Goal: Transaction & Acquisition: Book appointment/travel/reservation

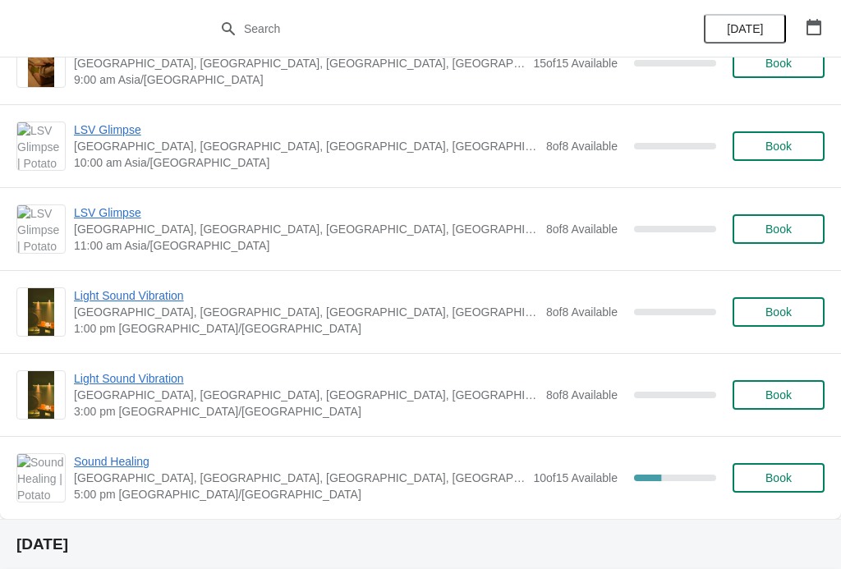
scroll to position [432, 0]
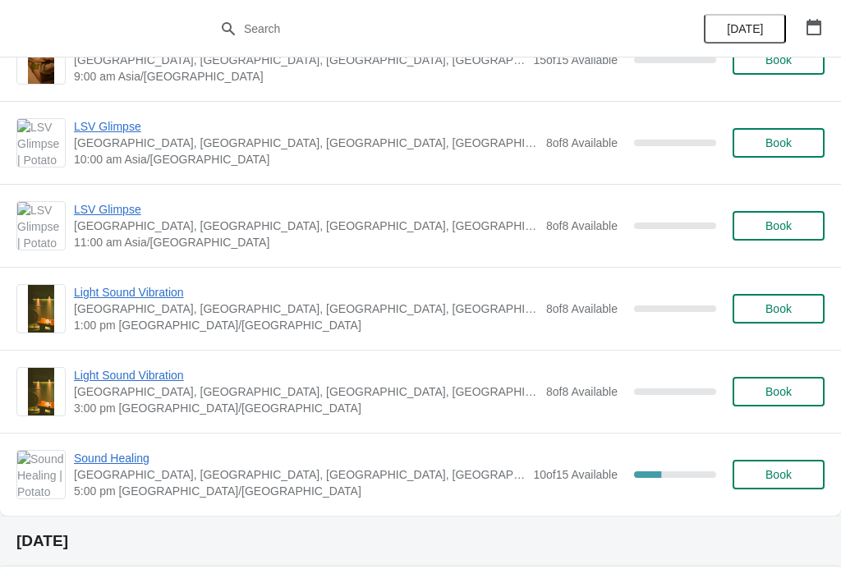
click at [91, 329] on span "1:00 pm [GEOGRAPHIC_DATA]/[GEOGRAPHIC_DATA]" at bounding box center [306, 325] width 464 height 16
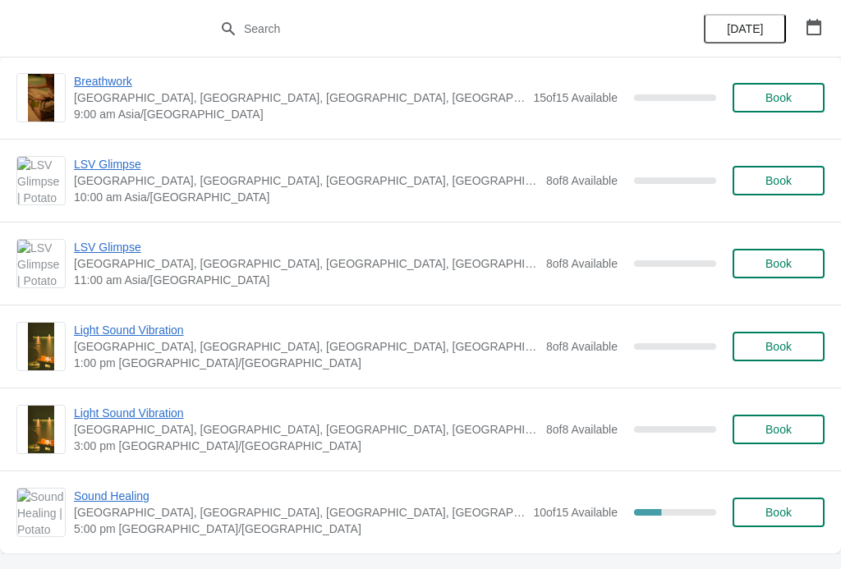
scroll to position [392, 0]
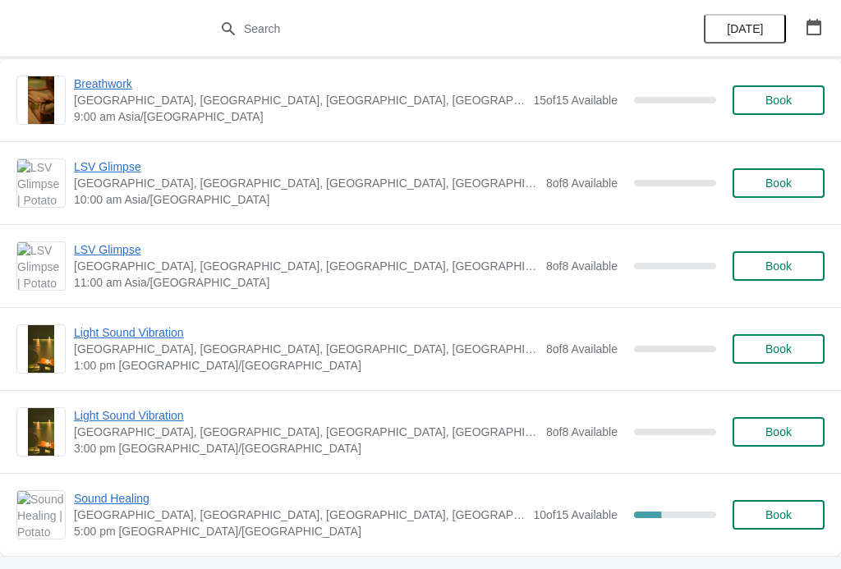
click at [796, 348] on span "Book" at bounding box center [779, 349] width 62 height 13
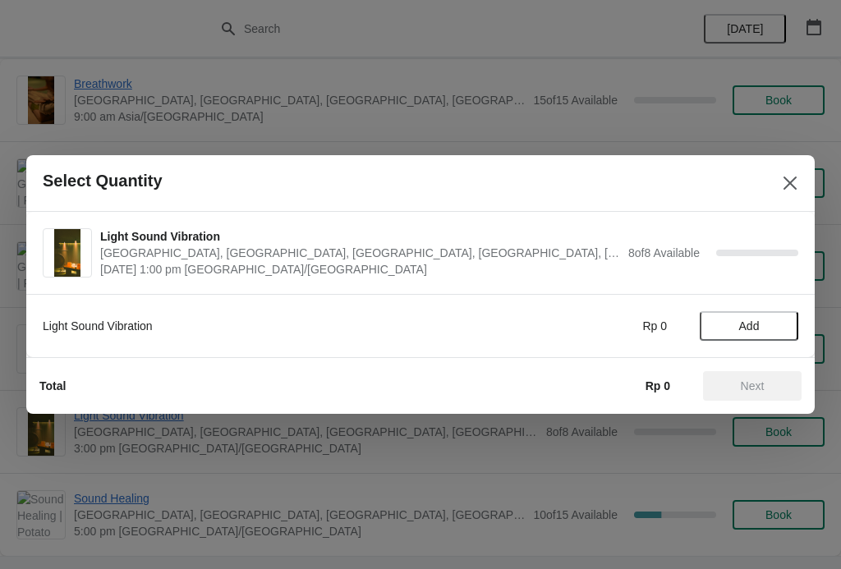
click at [765, 324] on span "Add" at bounding box center [749, 326] width 69 height 13
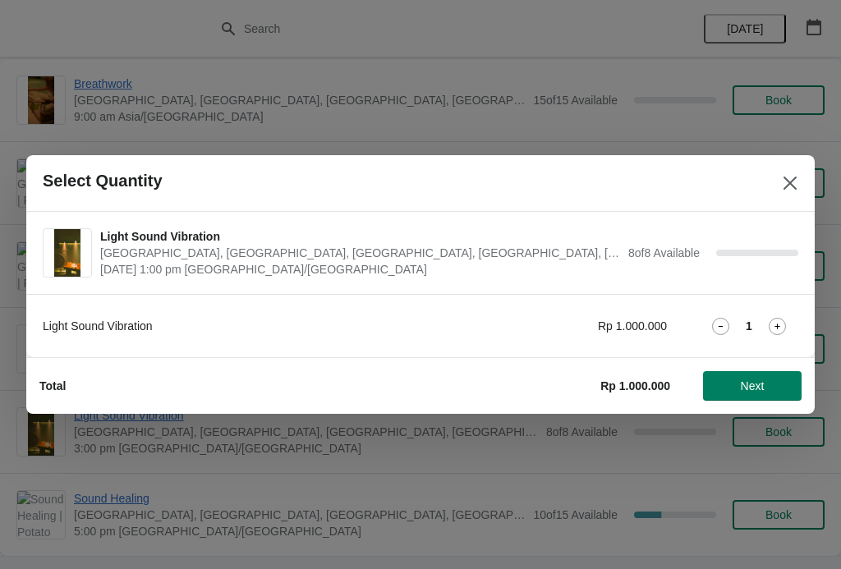
click at [776, 332] on icon at bounding box center [777, 326] width 17 height 17
click at [764, 387] on span "Next" at bounding box center [753, 386] width 24 height 13
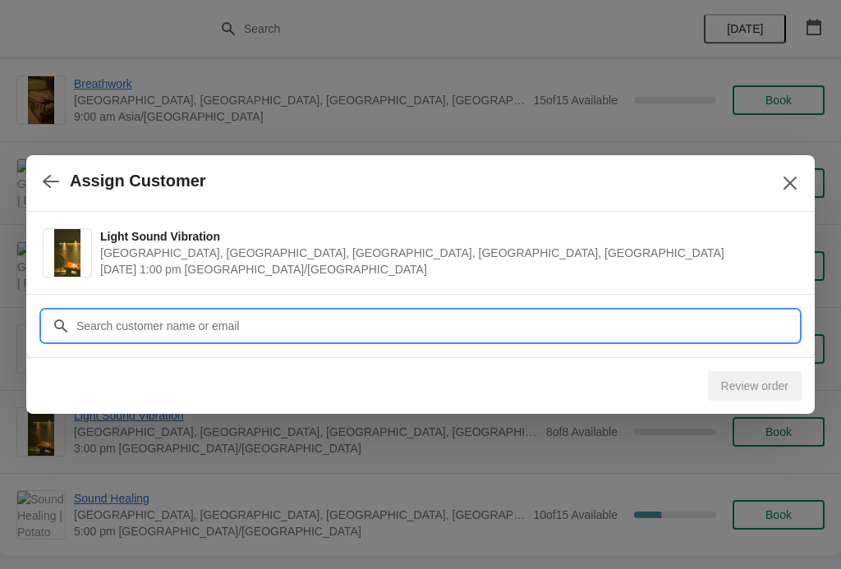
click at [743, 326] on input "Customer" at bounding box center [437, 326] width 723 height 30
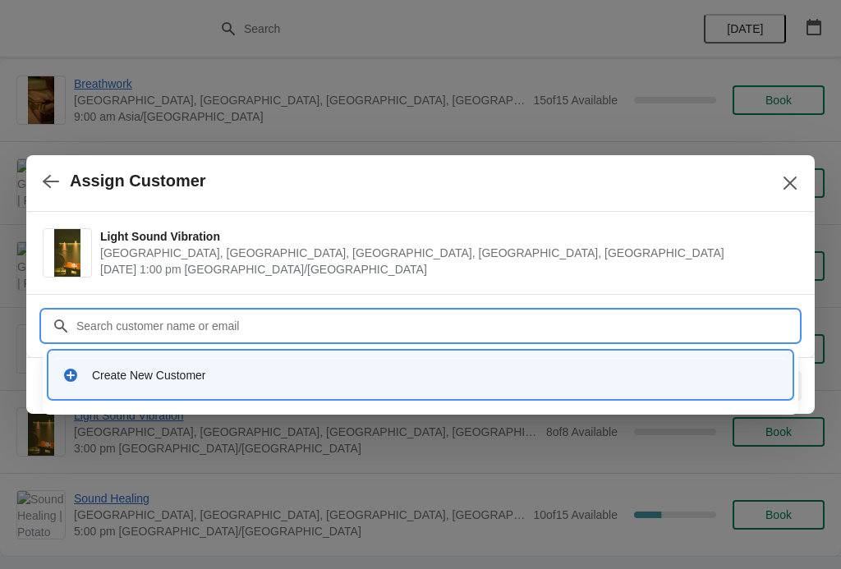
click at [313, 371] on div "Create New Customer" at bounding box center [435, 375] width 687 height 16
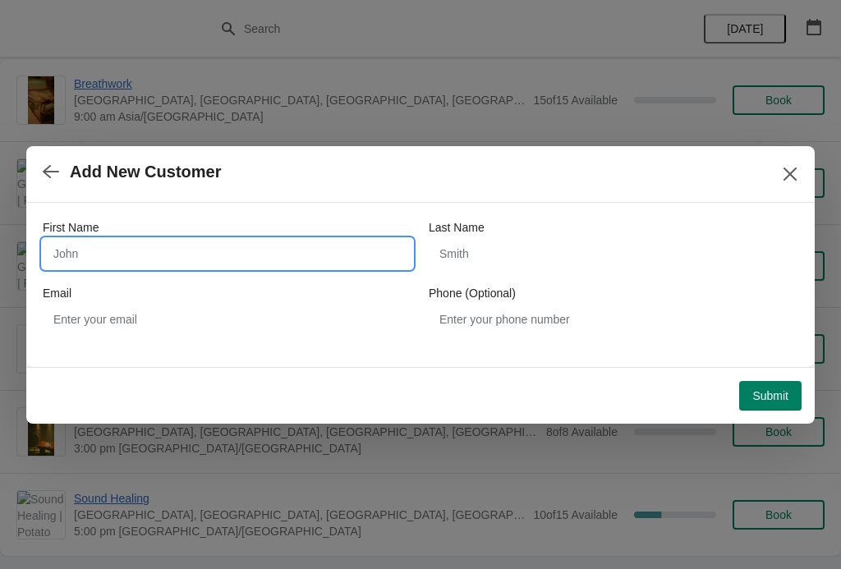
click at [295, 254] on input "First Name" at bounding box center [228, 254] width 370 height 30
type input "Danchen"
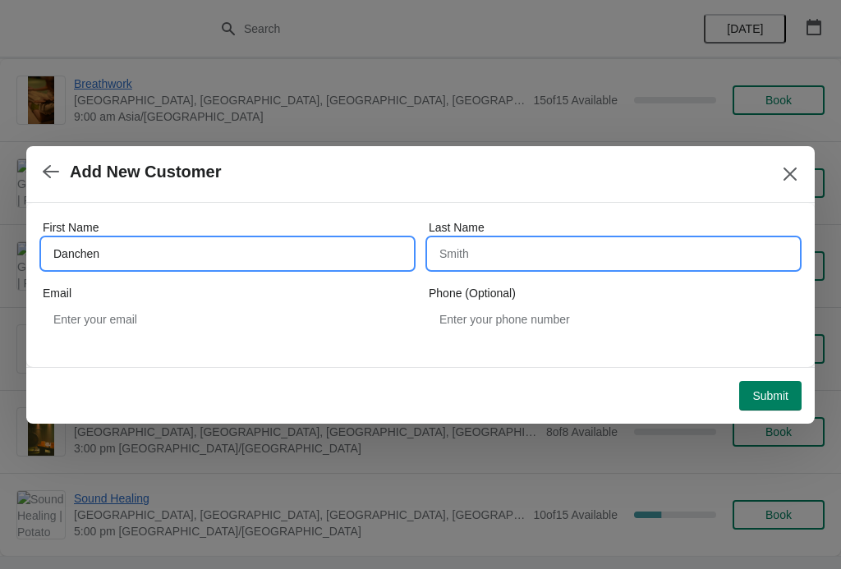
click at [520, 242] on input "Last Name" at bounding box center [614, 254] width 370 height 30
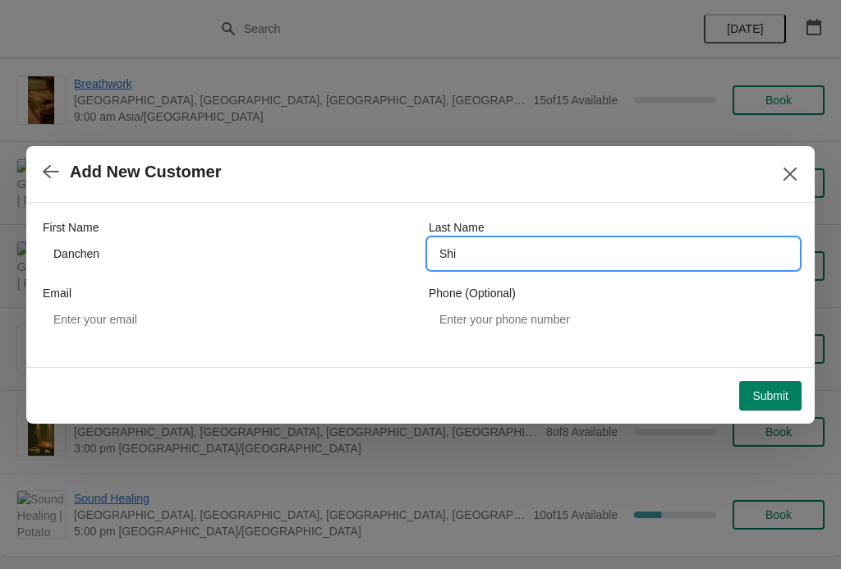
type input "Shi"
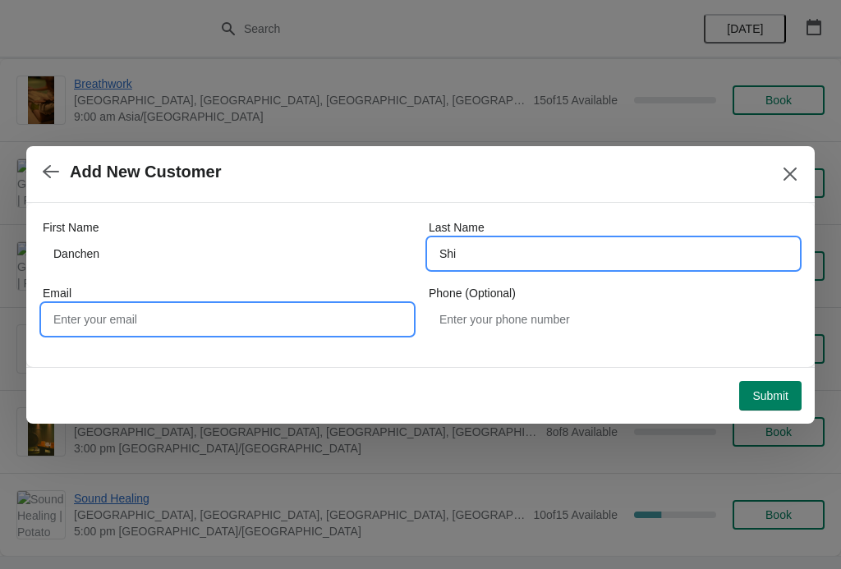
click at [235, 325] on input "Email" at bounding box center [228, 320] width 370 height 30
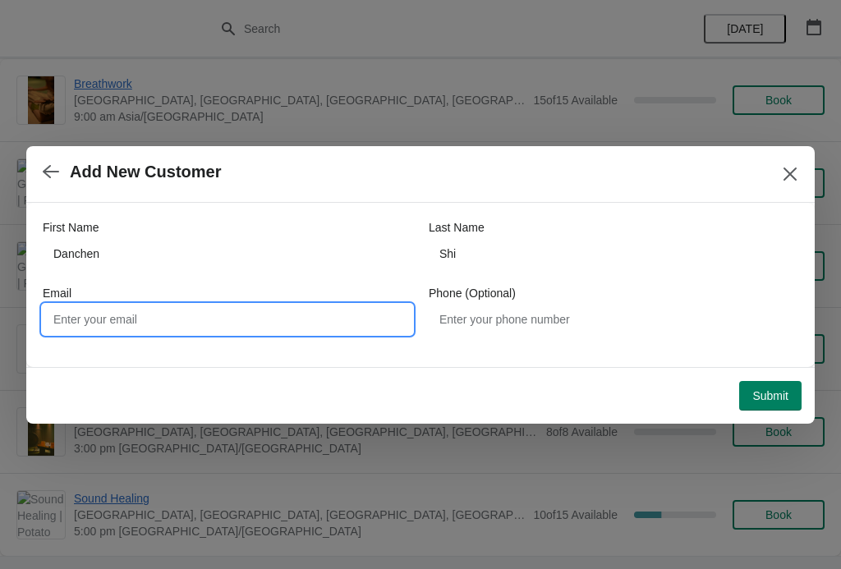
click at [792, 171] on icon "Close" at bounding box center [790, 174] width 16 height 16
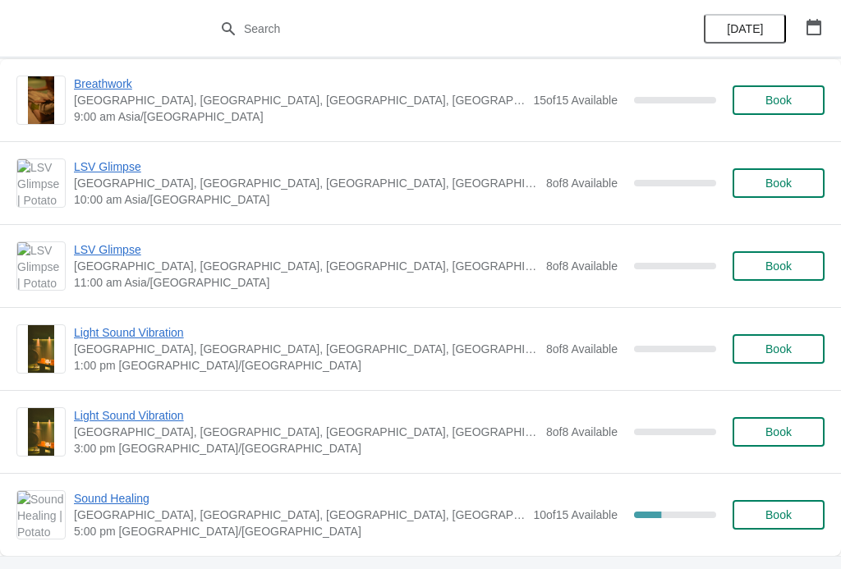
click at [149, 282] on span "11:00 am Asia/[GEOGRAPHIC_DATA]" at bounding box center [306, 282] width 464 height 16
click at [790, 274] on button "Book" at bounding box center [779, 266] width 92 height 30
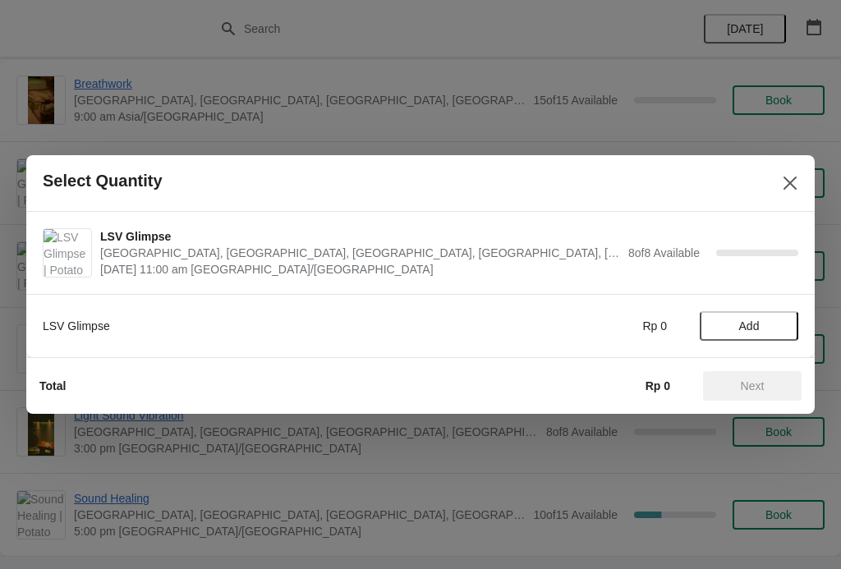
click at [759, 330] on span "Add" at bounding box center [750, 326] width 21 height 13
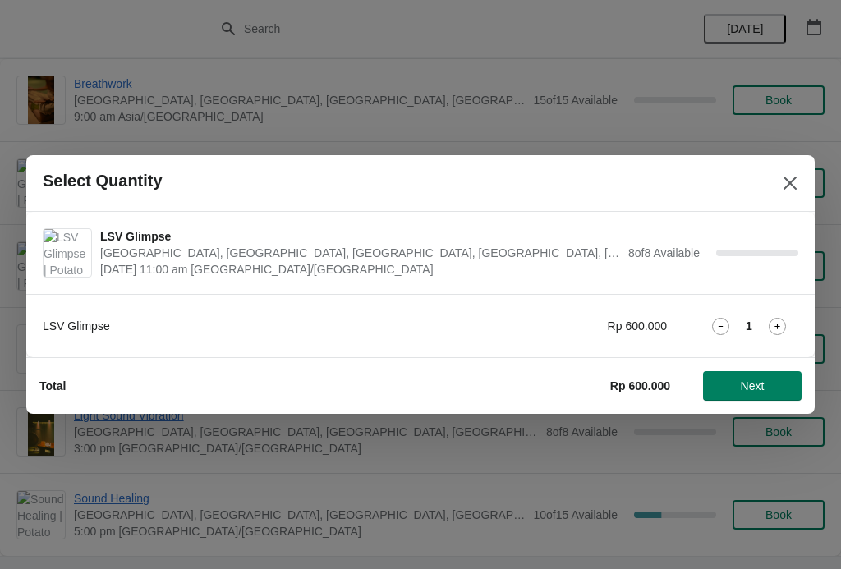
click at [781, 330] on icon at bounding box center [777, 326] width 17 height 17
click at [766, 379] on button "Next" at bounding box center [752, 386] width 99 height 30
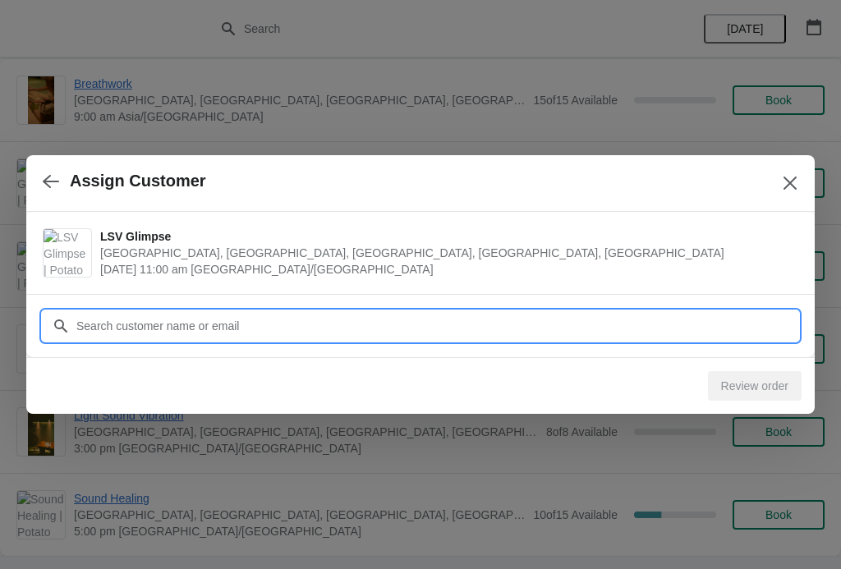
click at [414, 332] on input "Customer" at bounding box center [437, 326] width 723 height 30
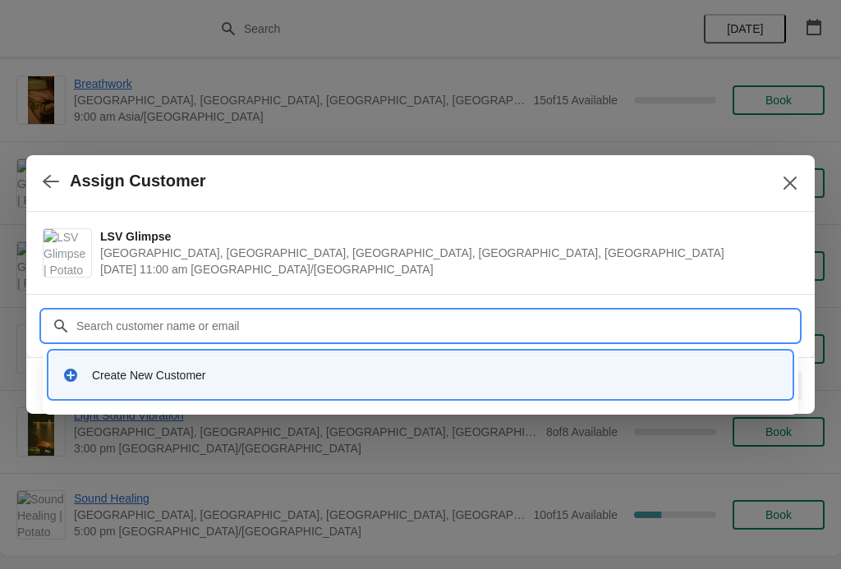
click at [249, 372] on div "Create New Customer" at bounding box center [435, 375] width 687 height 16
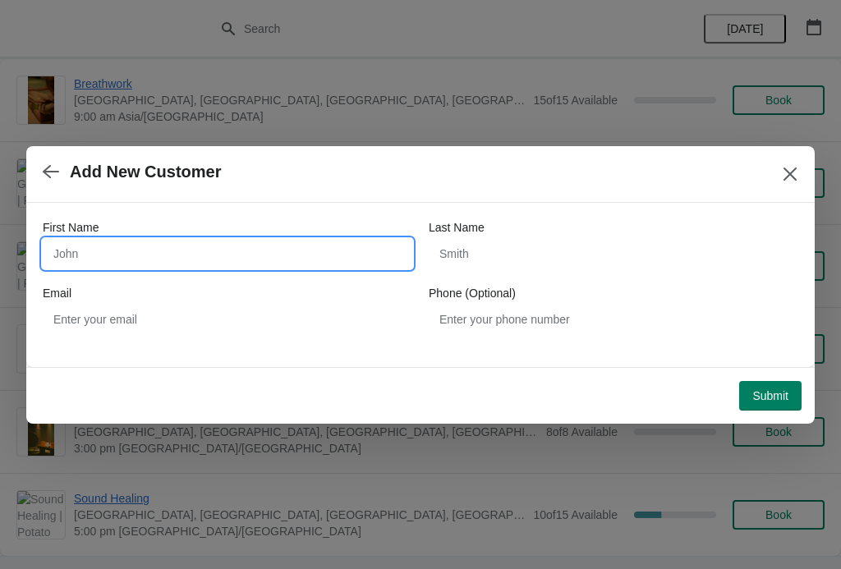
click at [197, 268] on input "First Name" at bounding box center [228, 254] width 370 height 30
type input "Danchen"
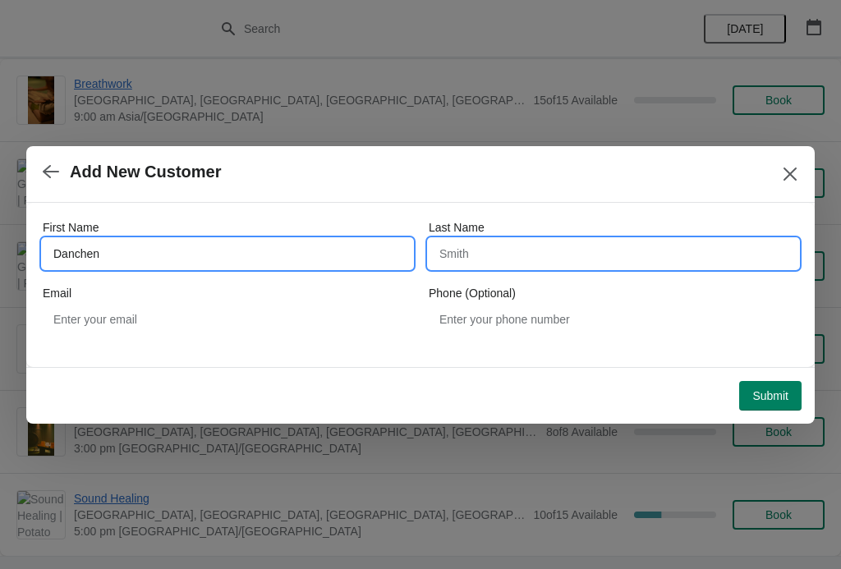
click at [496, 252] on input "Last Name" at bounding box center [614, 254] width 370 height 30
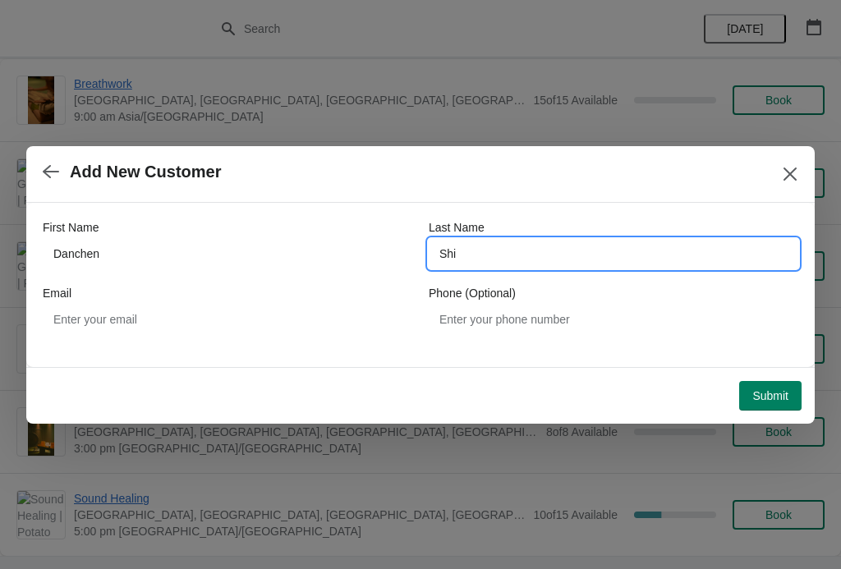
type input "Shi"
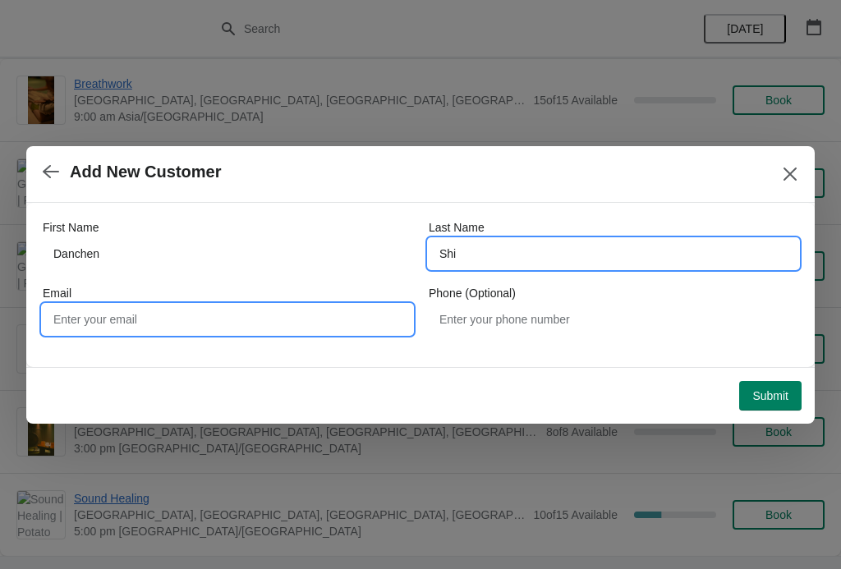
click at [261, 320] on input "Email" at bounding box center [228, 320] width 370 height 30
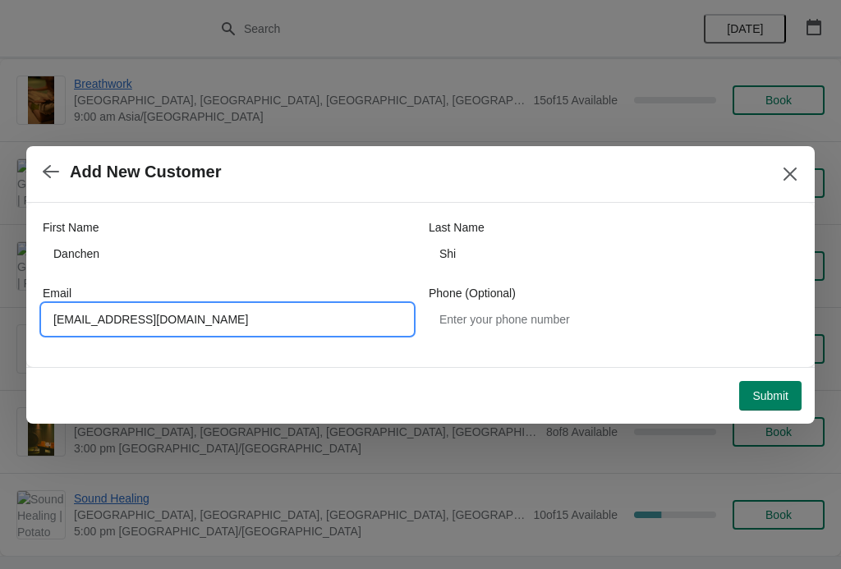
type input "[EMAIL_ADDRESS][DOMAIN_NAME]"
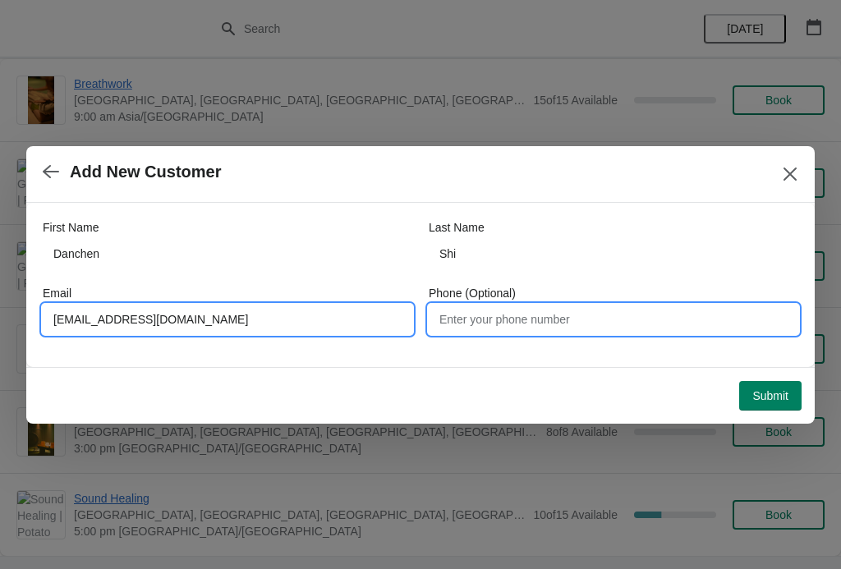
click at [528, 322] on input "Phone (Optional)" at bounding box center [614, 320] width 370 height 30
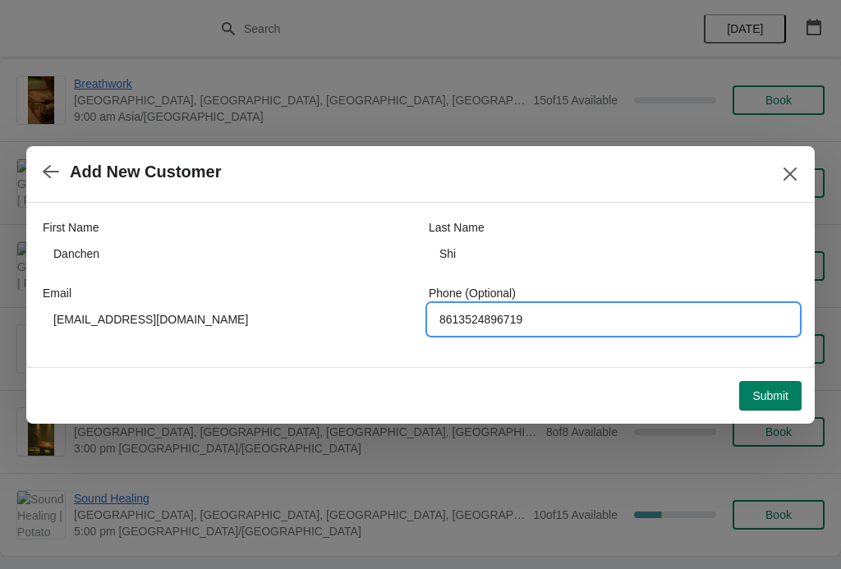
click at [777, 394] on span "Submit" at bounding box center [771, 395] width 36 height 13
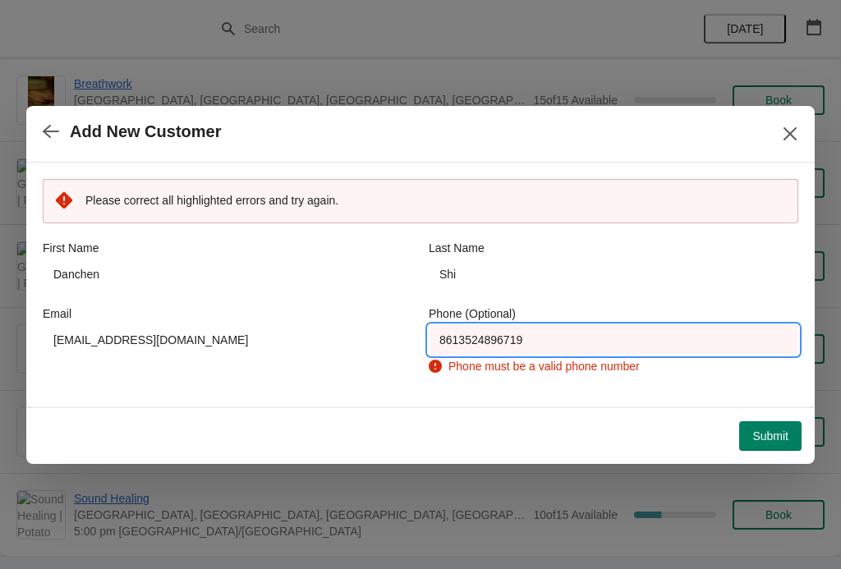
click at [446, 340] on input "8613524896719" at bounding box center [614, 340] width 370 height 30
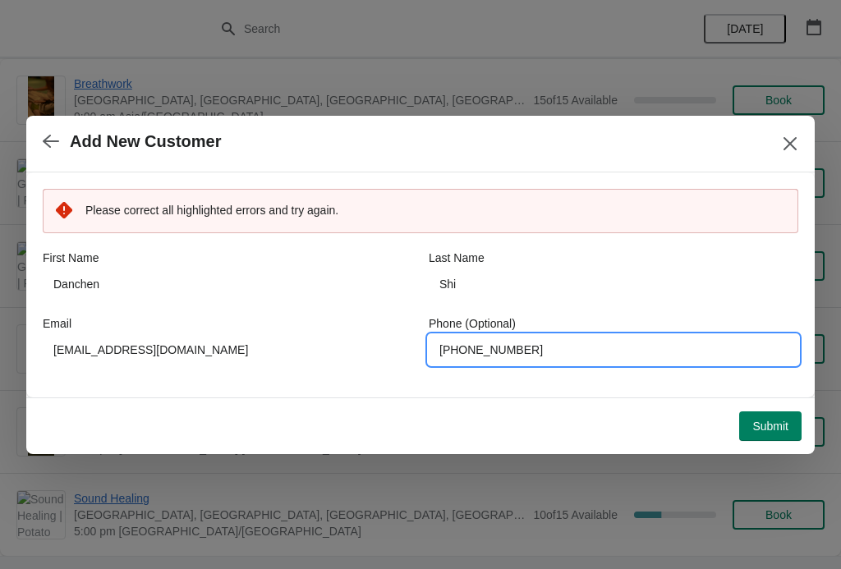
click at [786, 433] on span "Submit" at bounding box center [771, 426] width 36 height 13
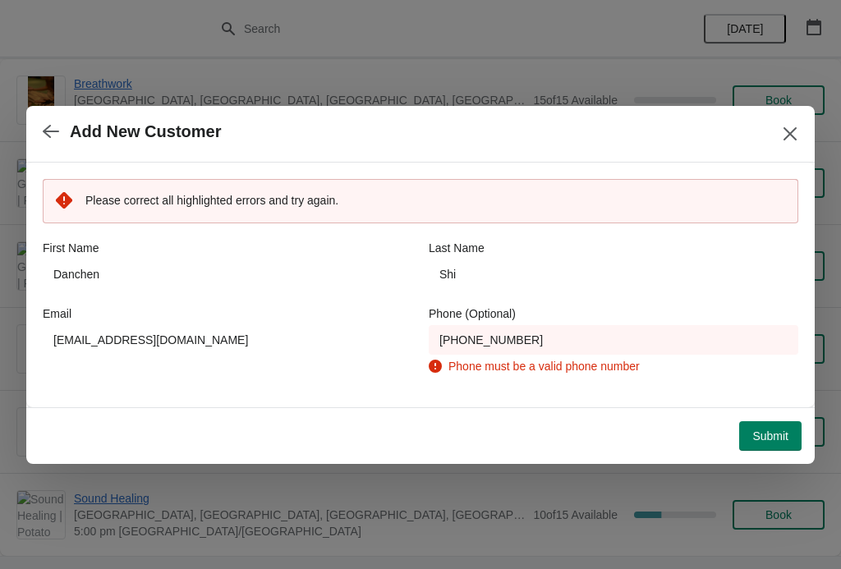
click at [753, 437] on span "Submit" at bounding box center [771, 436] width 36 height 13
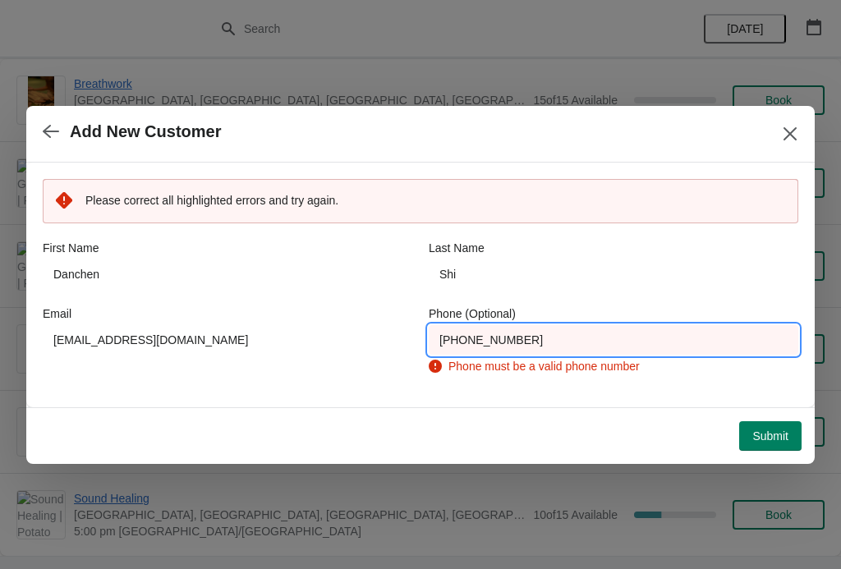
click at [588, 346] on input "[PHONE_NUMBER]" at bounding box center [614, 340] width 370 height 30
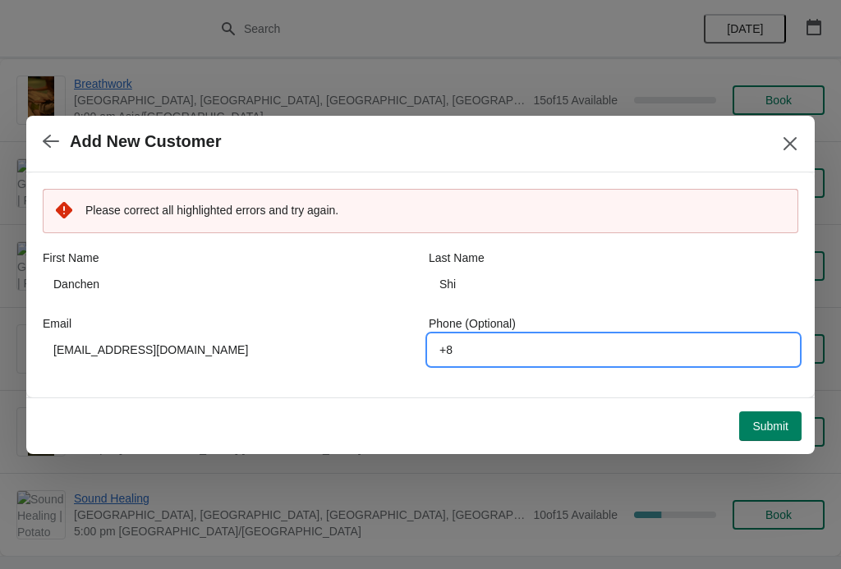
type input "+"
click at [775, 431] on span "Submit" at bounding box center [771, 426] width 36 height 13
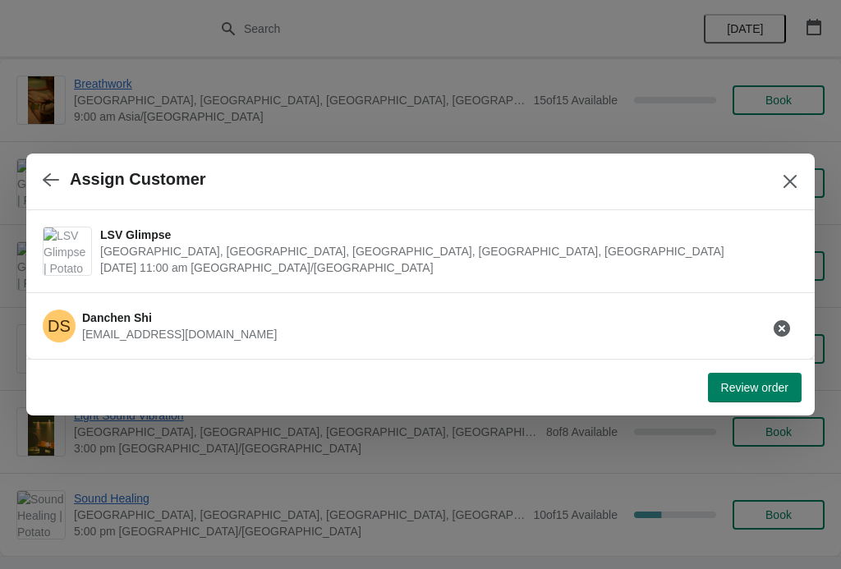
click at [745, 392] on span "Review order" at bounding box center [754, 387] width 67 height 13
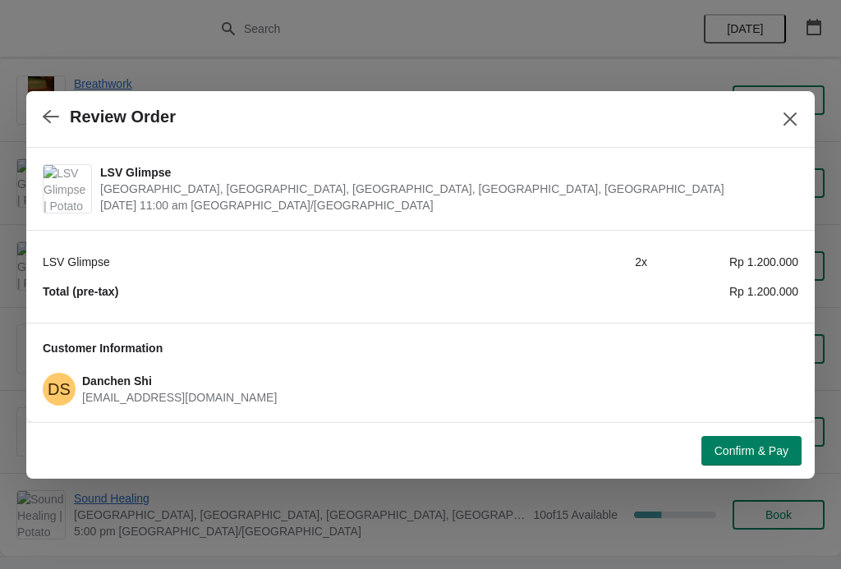
click at [751, 449] on span "Confirm & Pay" at bounding box center [752, 451] width 74 height 13
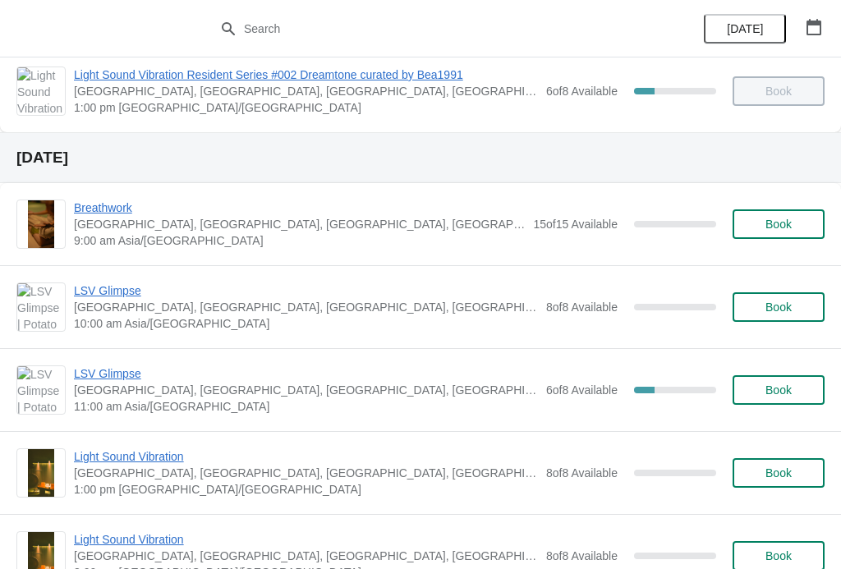
scroll to position [265, 0]
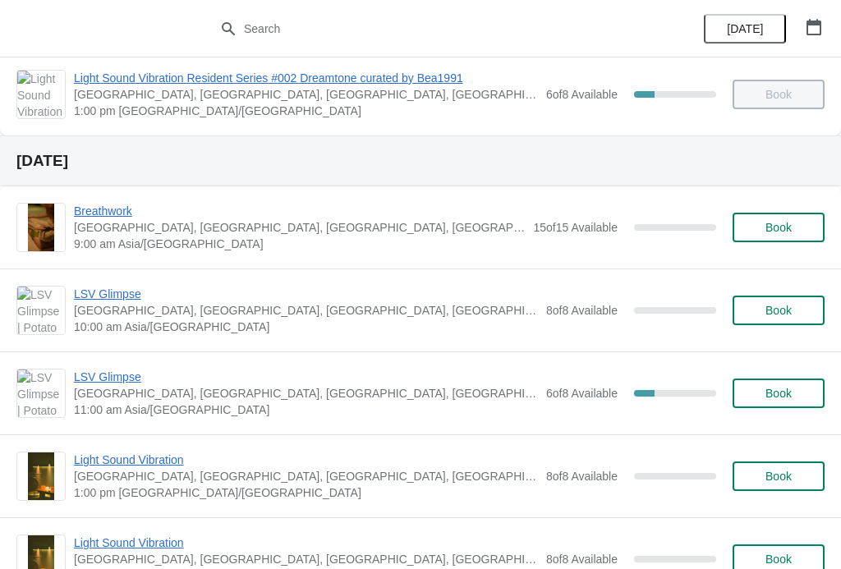
click at [136, 374] on span "LSV Glimpse" at bounding box center [306, 377] width 464 height 16
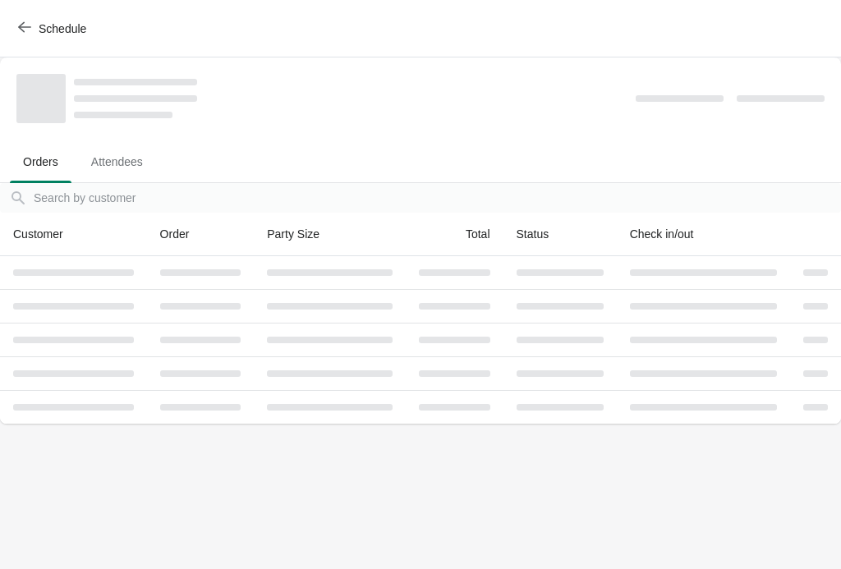
scroll to position [0, 0]
